Goal: Task Accomplishment & Management: Use online tool/utility

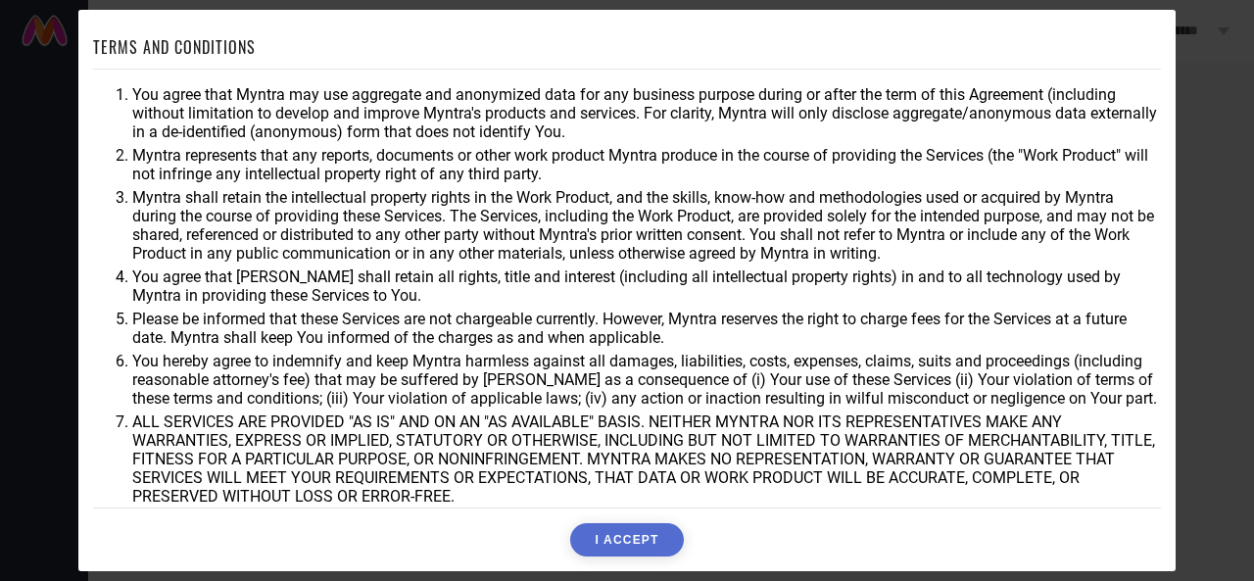
click at [621, 544] on button "I ACCEPT" at bounding box center [626, 539] width 113 height 33
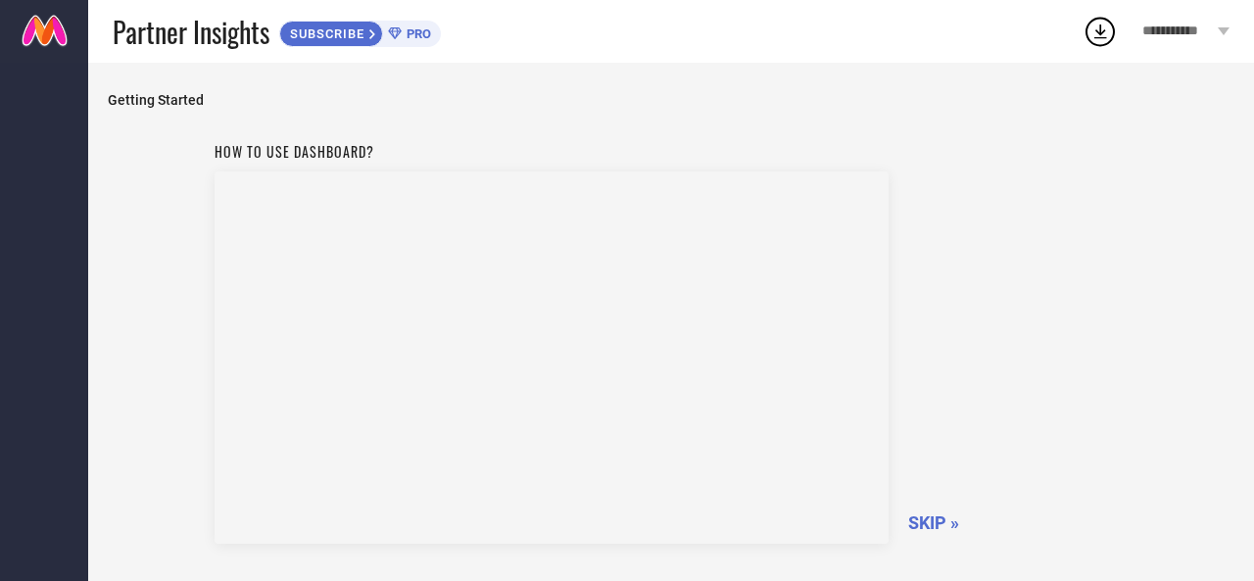
click at [939, 522] on span "SKIP »" at bounding box center [933, 522] width 51 height 21
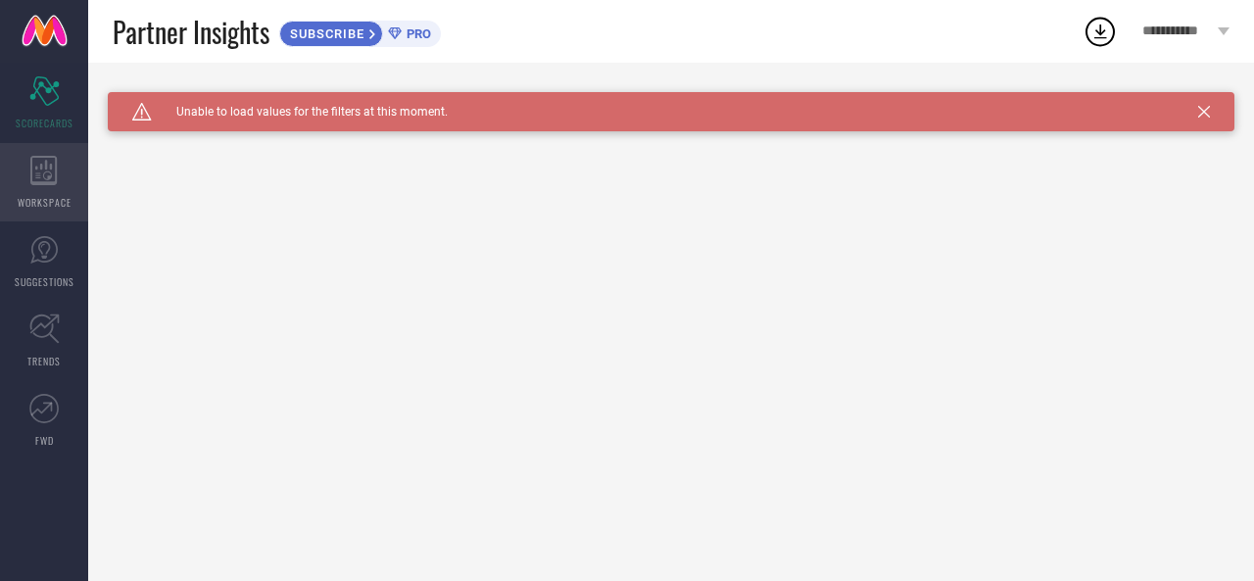
click at [50, 181] on icon at bounding box center [43, 170] width 26 height 29
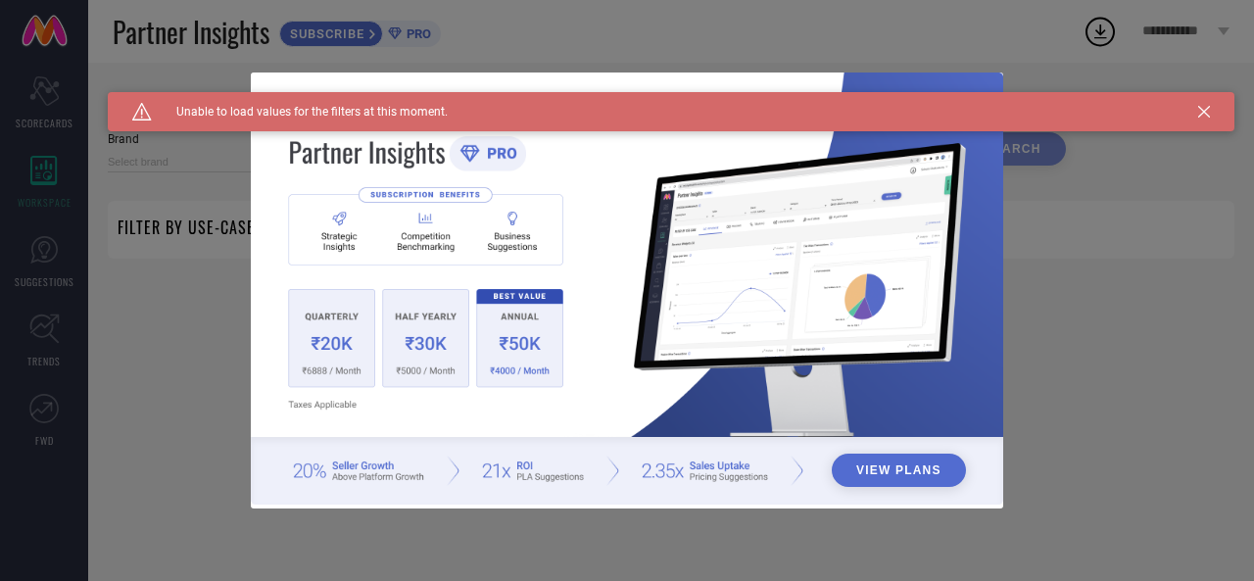
type input "1 STOP FASHION"
type input "All"
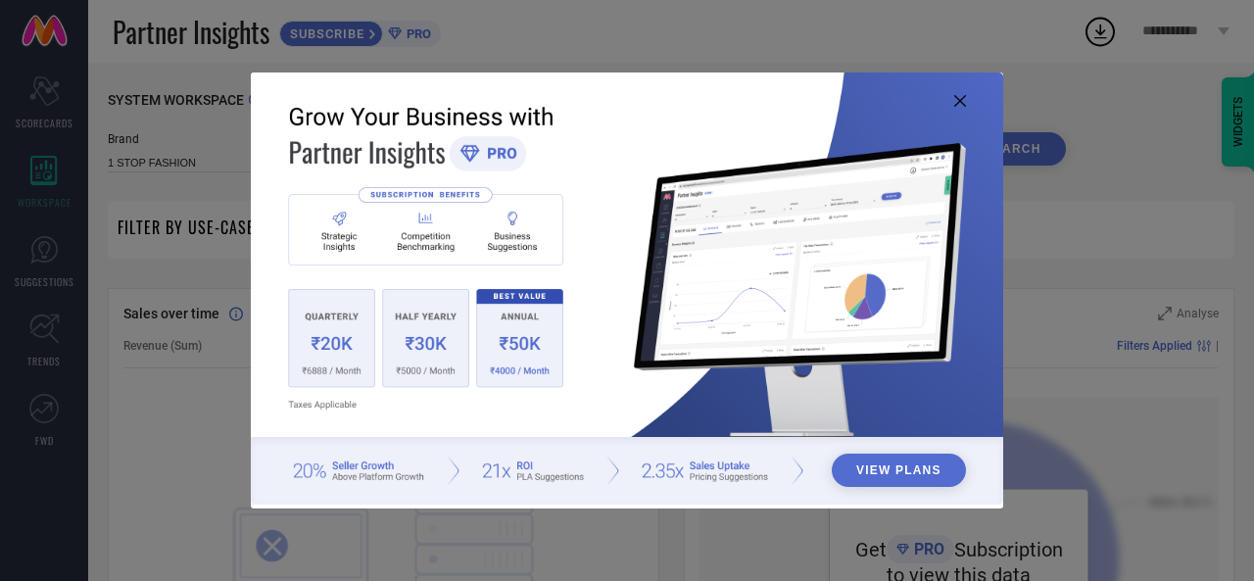
click at [964, 99] on icon at bounding box center [960, 101] width 12 height 12
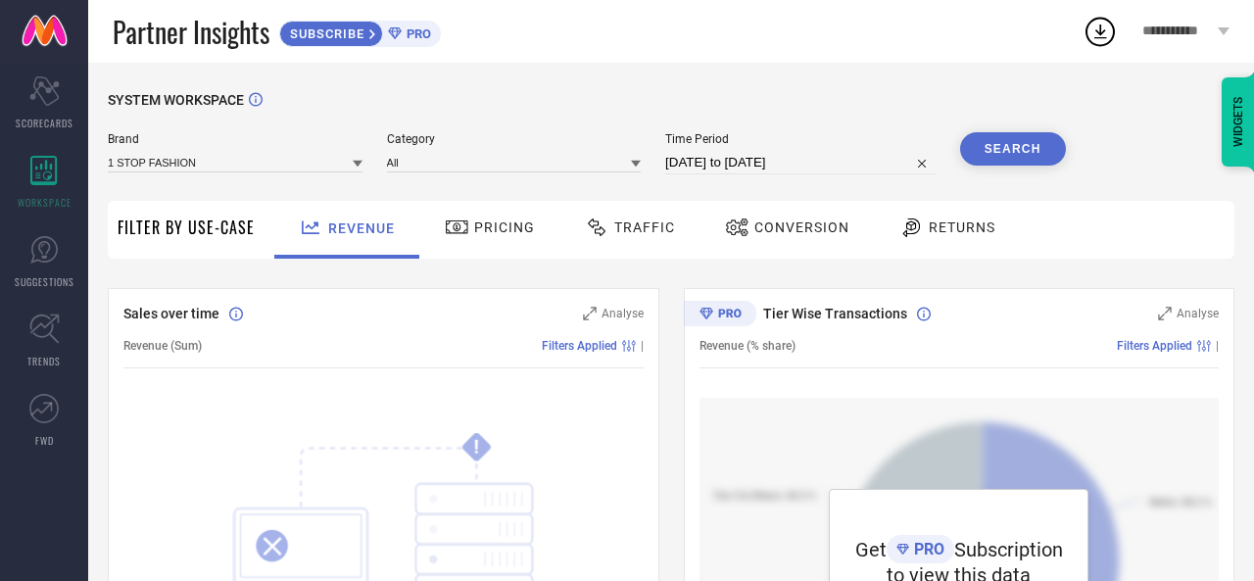
click at [942, 228] on span "Returns" at bounding box center [961, 227] width 67 height 16
